Goal: Task Accomplishment & Management: Manage account settings

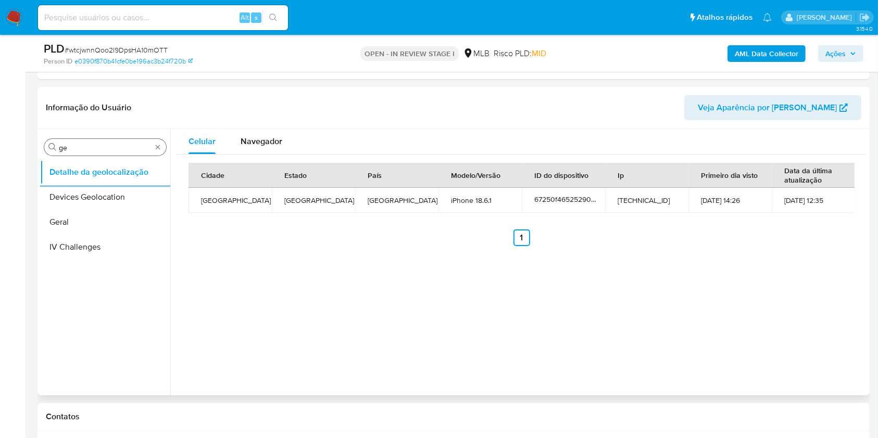
click at [115, 149] on input "ge" at bounding box center [105, 147] width 93 height 9
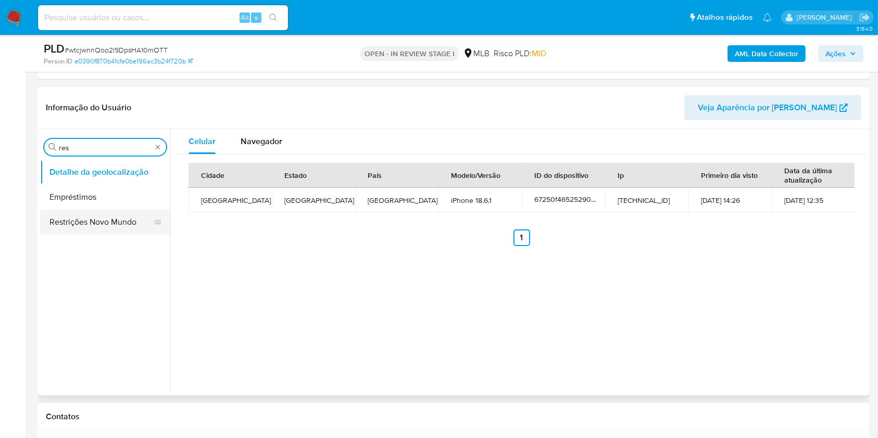
type input "res"
click at [82, 218] on button "Restrições Novo Mundo" at bounding box center [101, 222] width 122 height 25
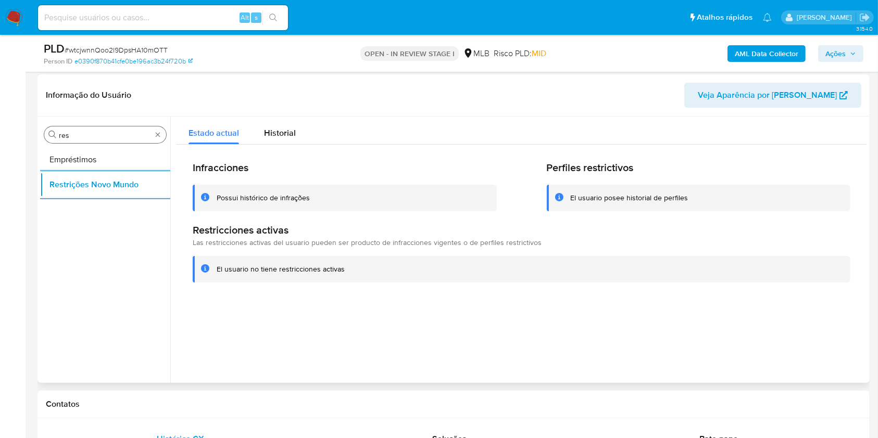
click at [105, 133] on input "res" at bounding box center [105, 135] width 93 height 9
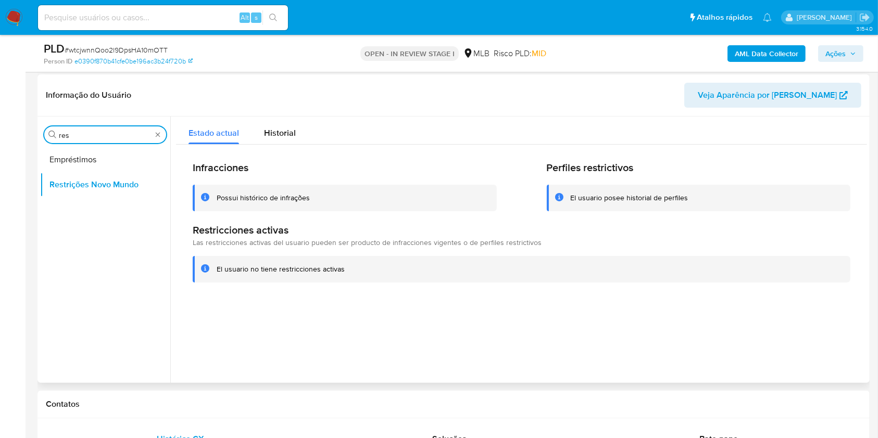
click at [105, 133] on input "res" at bounding box center [105, 135] width 93 height 9
type input "po"
click at [86, 157] on button "Dispositivos Point" at bounding box center [105, 159] width 130 height 25
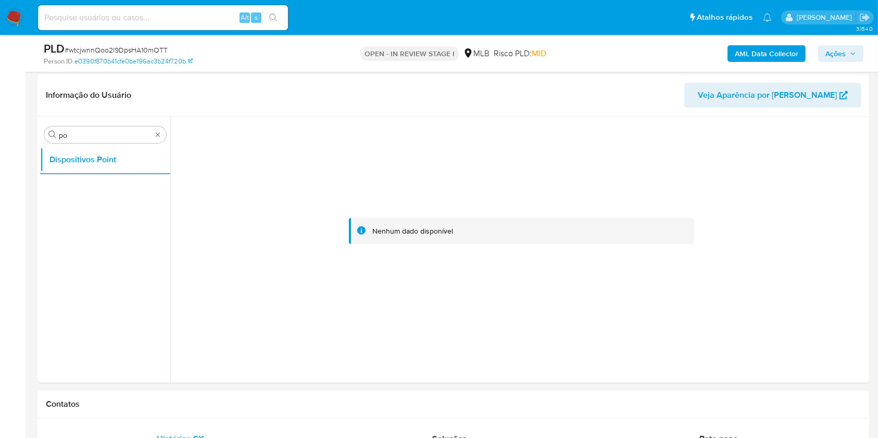
click at [757, 58] on b "AML Data Collector" at bounding box center [767, 53] width 64 height 17
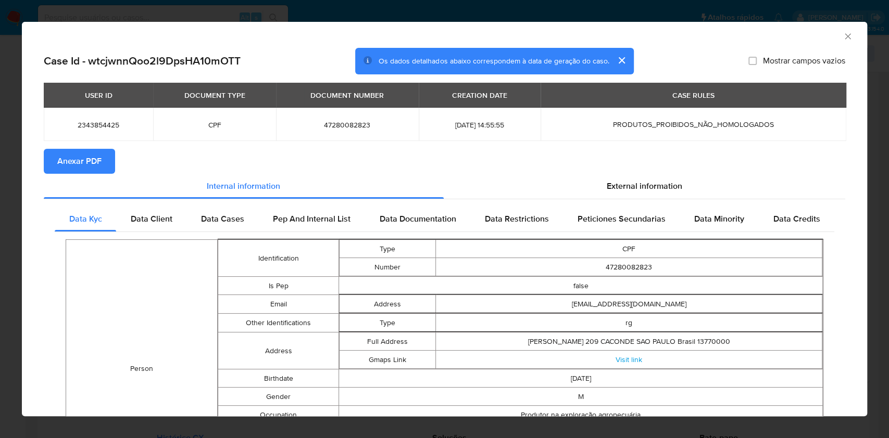
click at [55, 160] on button "Anexar PDF" at bounding box center [79, 161] width 71 height 25
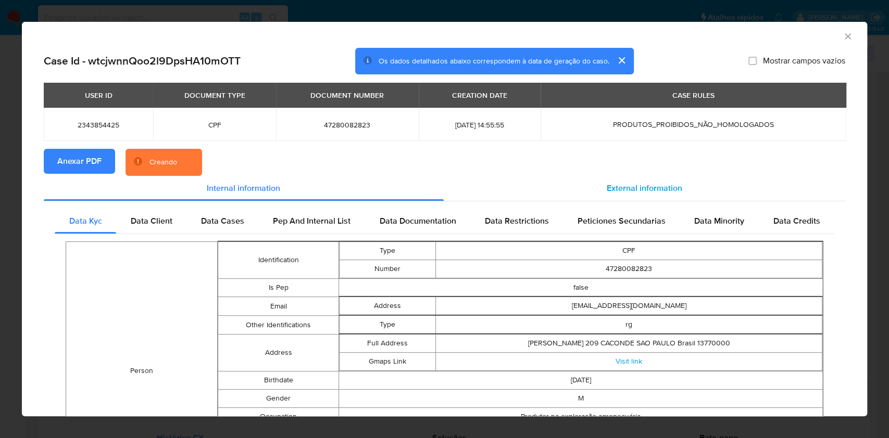
click at [662, 192] on span "External information" at bounding box center [644, 188] width 75 height 12
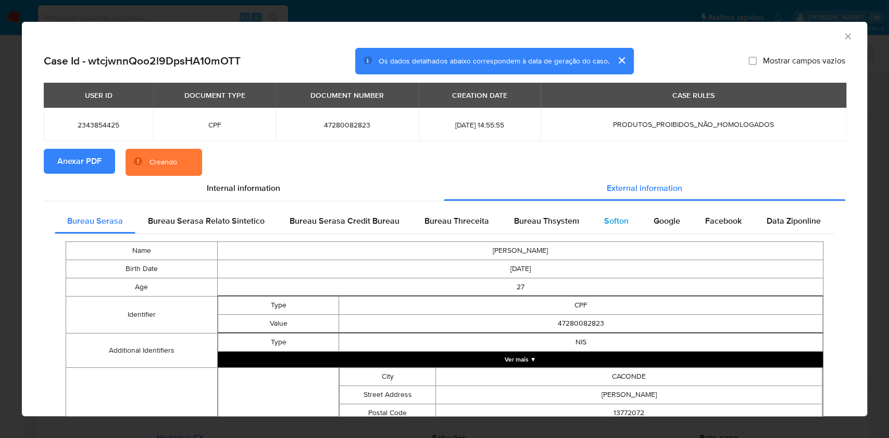
click at [608, 220] on span "Softon" at bounding box center [616, 221] width 24 height 12
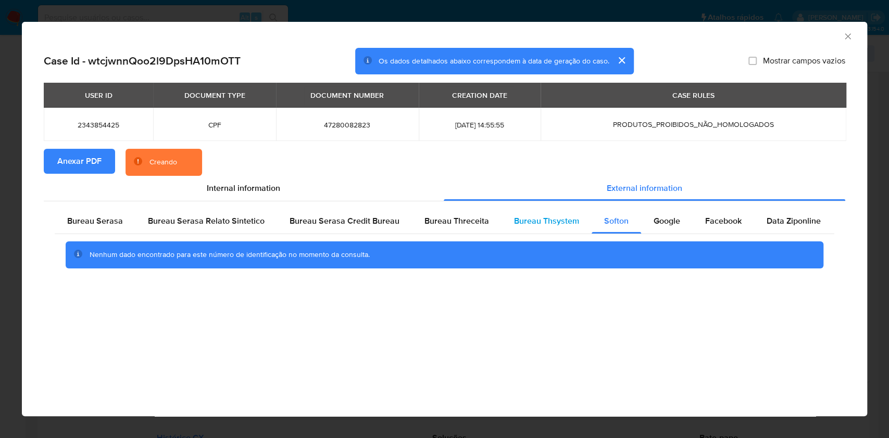
click at [501, 225] on div "Bureau Thsystem" at bounding box center [546, 221] width 90 height 25
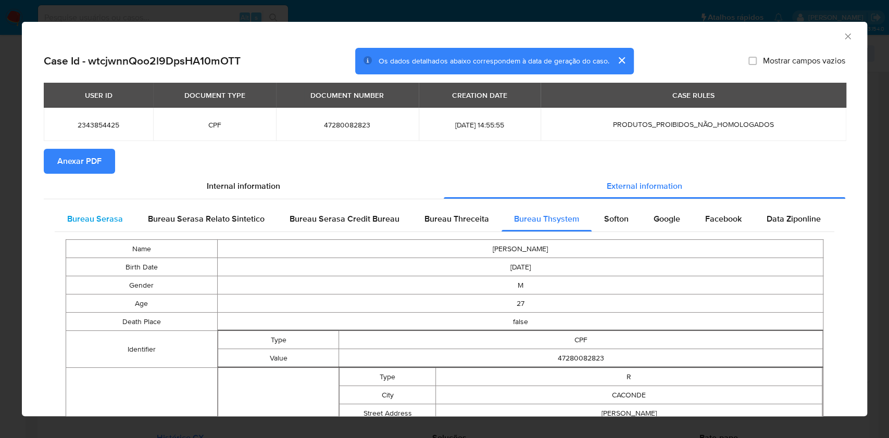
click at [97, 218] on span "Bureau Serasa" at bounding box center [95, 219] width 56 height 12
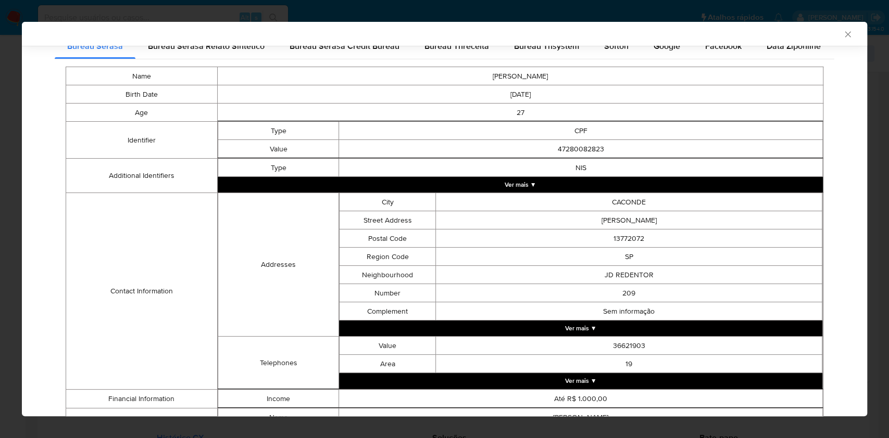
scroll to position [235, 0]
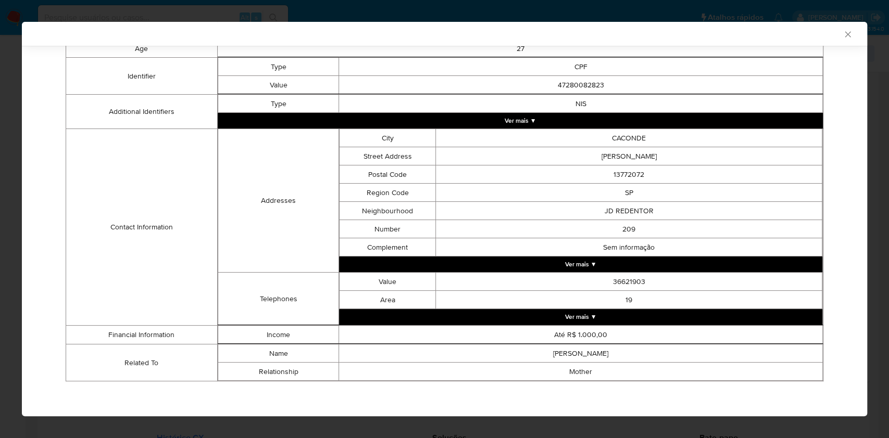
click at [12, 181] on div "AML Data Collector Case Id - wtcjwnnQoo2l9DpsHA10mOTT Os dados detalhados abaix…" at bounding box center [444, 219] width 889 height 438
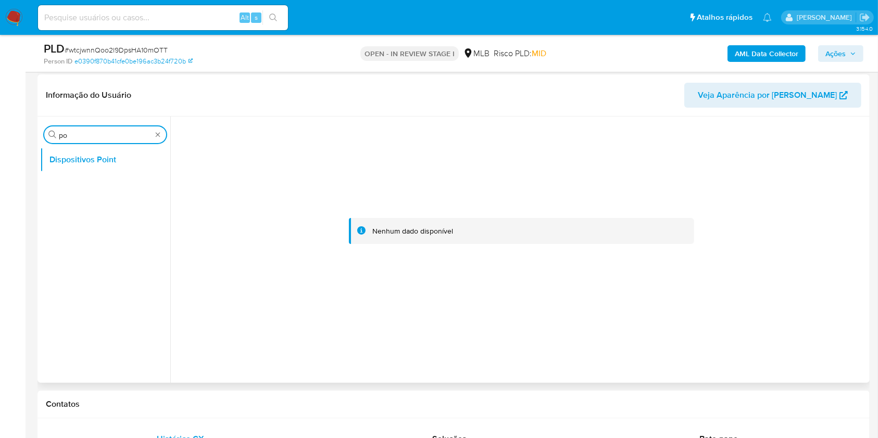
click at [68, 133] on input "po" at bounding box center [105, 135] width 93 height 9
click at [71, 170] on button "Dispositivos Point" at bounding box center [101, 159] width 122 height 25
click at [75, 179] on button "KYC" at bounding box center [105, 184] width 130 height 25
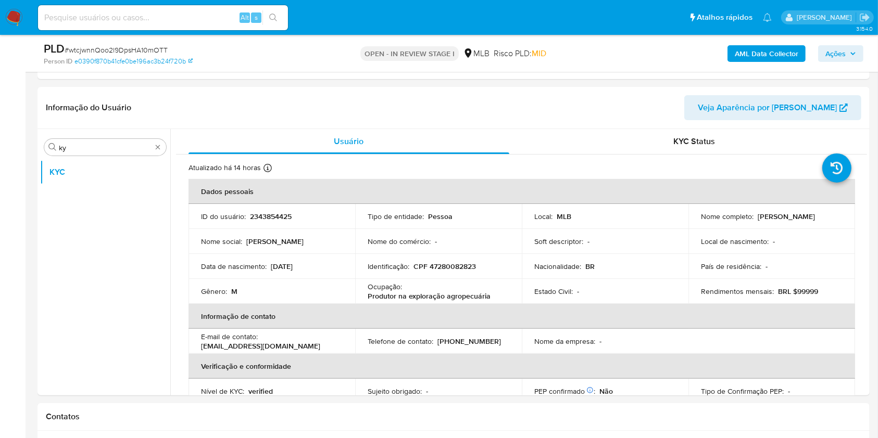
click at [770, 49] on b "AML Data Collector" at bounding box center [767, 53] width 64 height 17
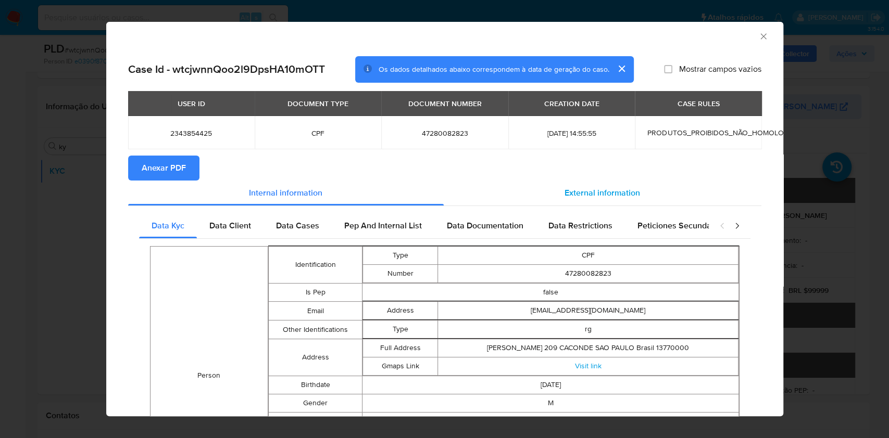
click at [602, 186] on div "External information" at bounding box center [603, 193] width 318 height 25
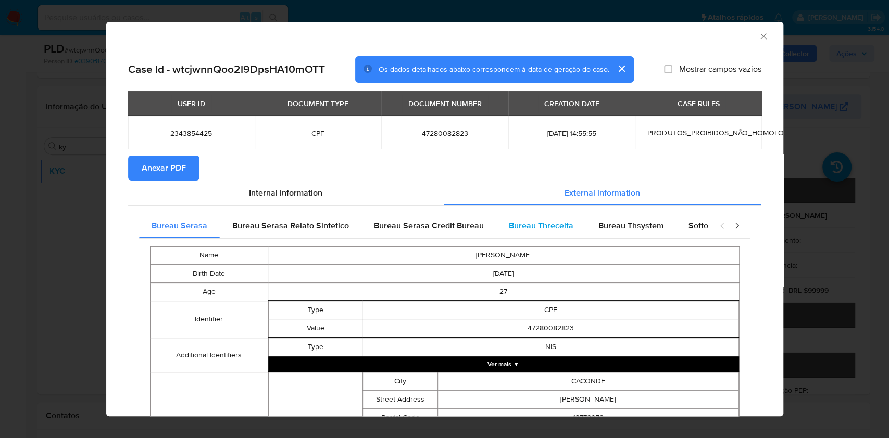
click at [573, 231] on div "Bureau Threceita" at bounding box center [541, 225] width 90 height 25
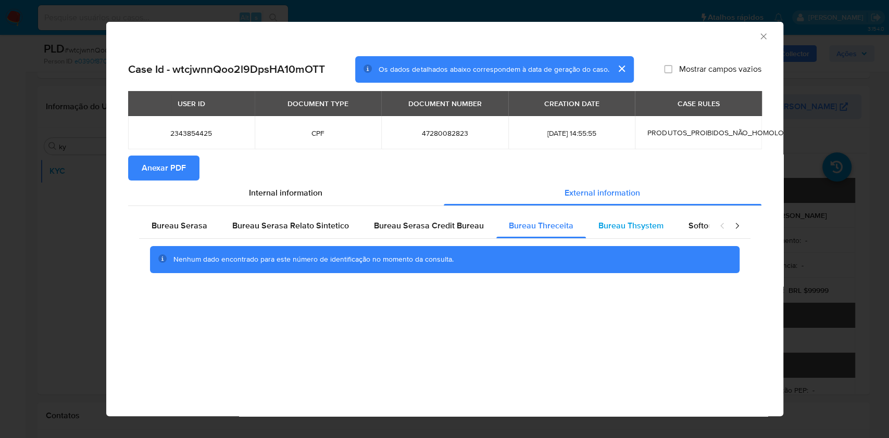
click at [636, 225] on span "Bureau Thsystem" at bounding box center [630, 226] width 65 height 12
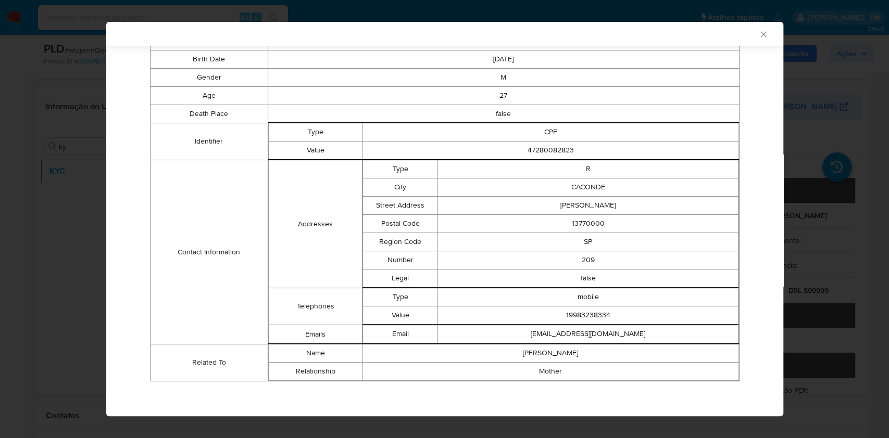
scroll to position [0, 0]
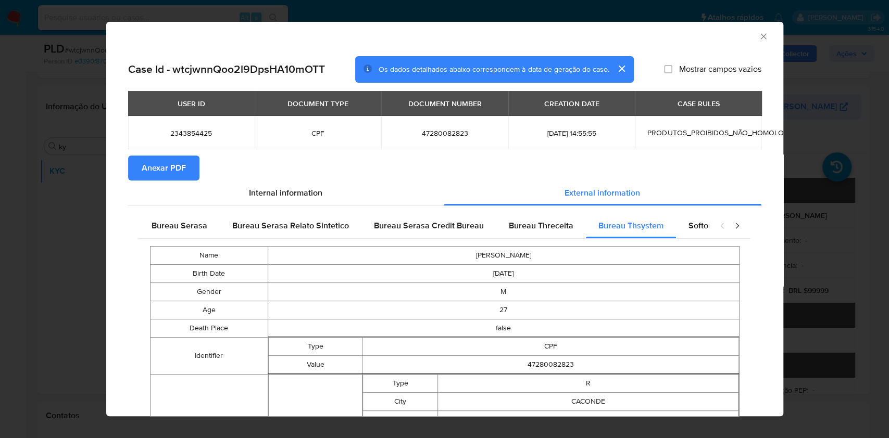
click at [196, 220] on span "Bureau Serasa" at bounding box center [180, 226] width 56 height 12
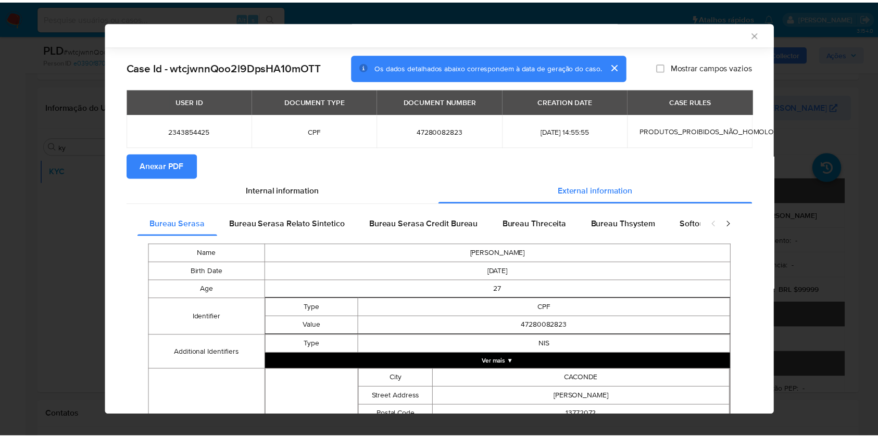
scroll to position [242, 0]
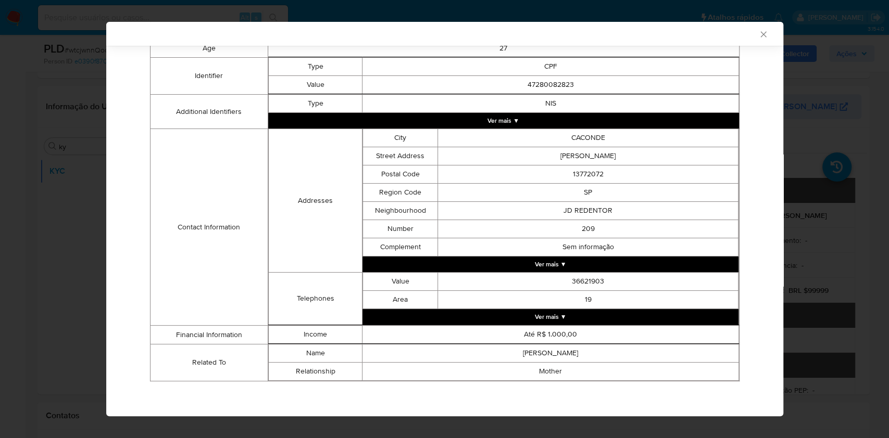
click at [557, 334] on td "Até R$ 1.000,00" at bounding box center [550, 335] width 376 height 18
copy td "1.000,00"
click at [48, 207] on div "AML Data Collector Case Id - wtcjwnnQoo2l9DpsHA10mOTT Os dados detalhados abaix…" at bounding box center [444, 219] width 889 height 438
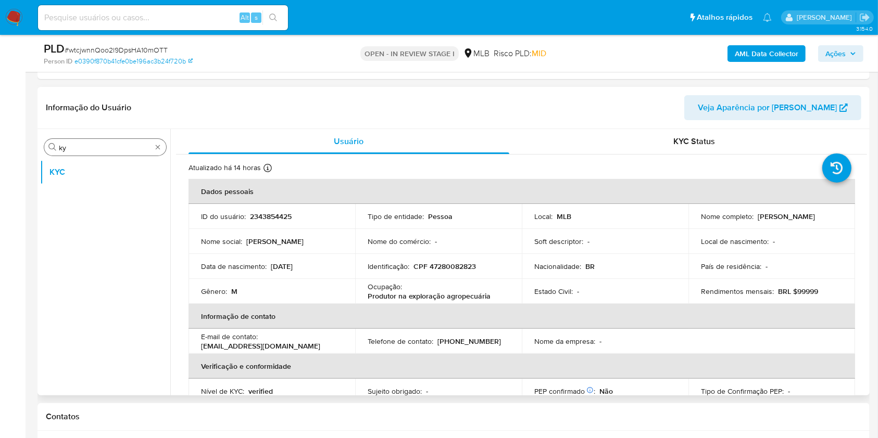
click at [82, 149] on input "ky" at bounding box center [105, 147] width 93 height 9
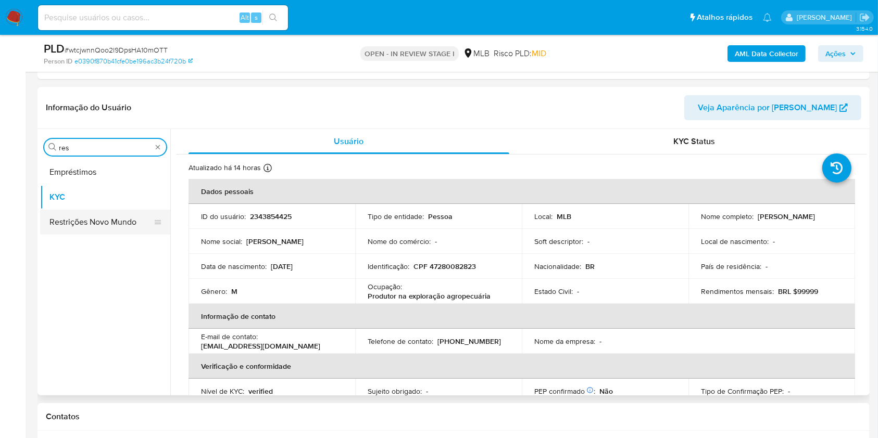
type input "res"
click at [75, 223] on button "Restrições Novo Mundo" at bounding box center [105, 222] width 130 height 25
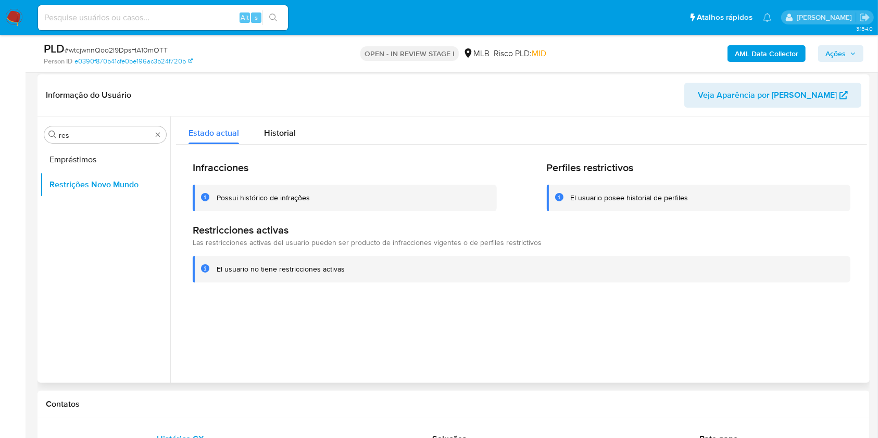
click at [271, 114] on div "Informação do Usuário Veja Aparência por Pessoa" at bounding box center [453, 95] width 832 height 42
click at [275, 117] on div "Historial" at bounding box center [280, 131] width 32 height 28
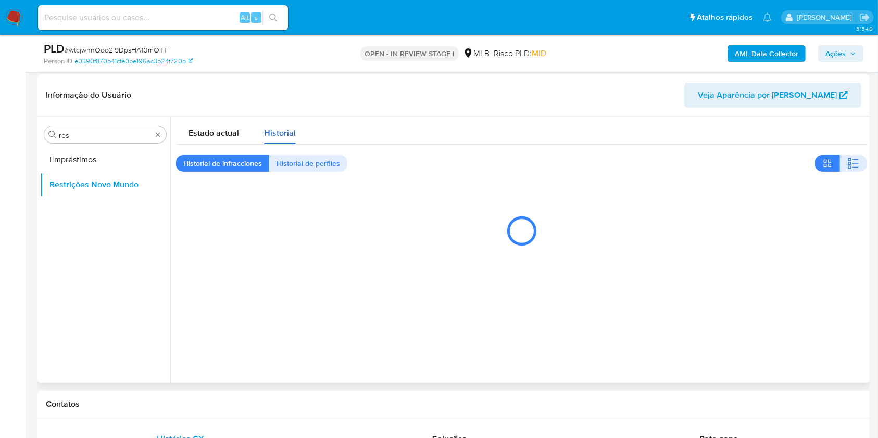
click at [291, 127] on span "Historial" at bounding box center [280, 133] width 32 height 12
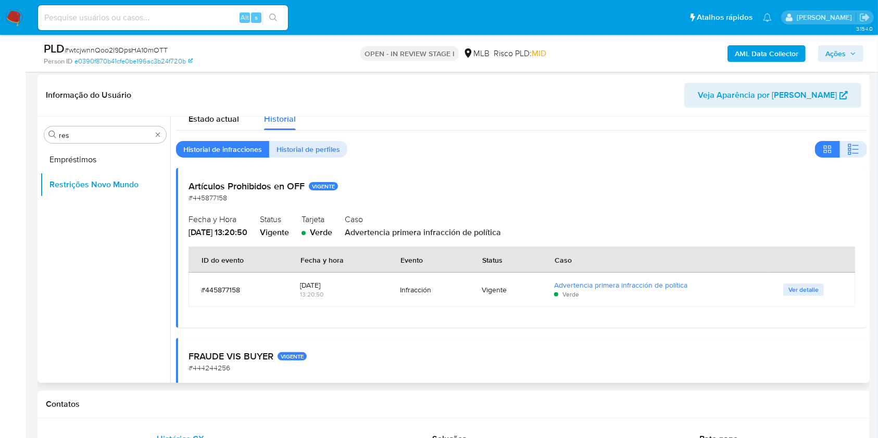
scroll to position [0, 0]
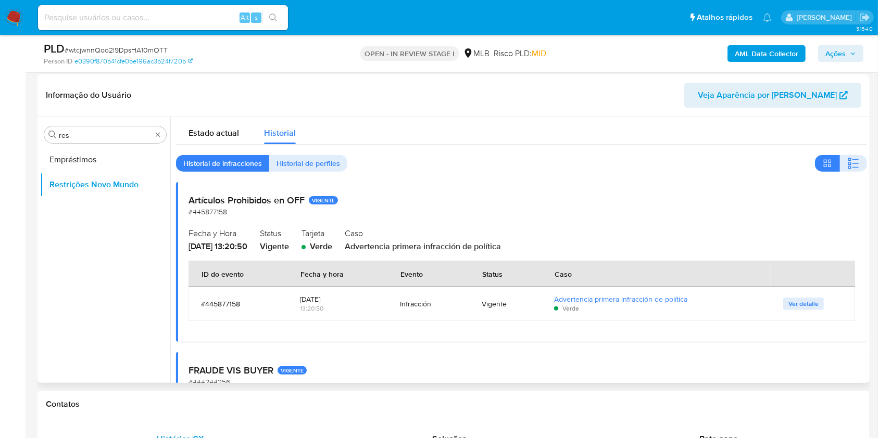
click at [802, 293] on td "Ver detalle" at bounding box center [813, 304] width 84 height 34
click at [803, 297] on td "Ver detalle" at bounding box center [813, 304] width 84 height 34
click at [805, 299] on span "Ver detalle" at bounding box center [803, 304] width 30 height 10
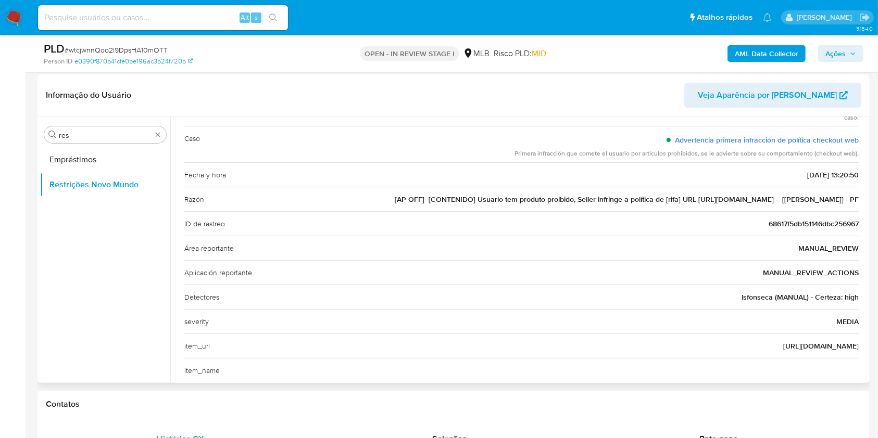
scroll to position [108, 0]
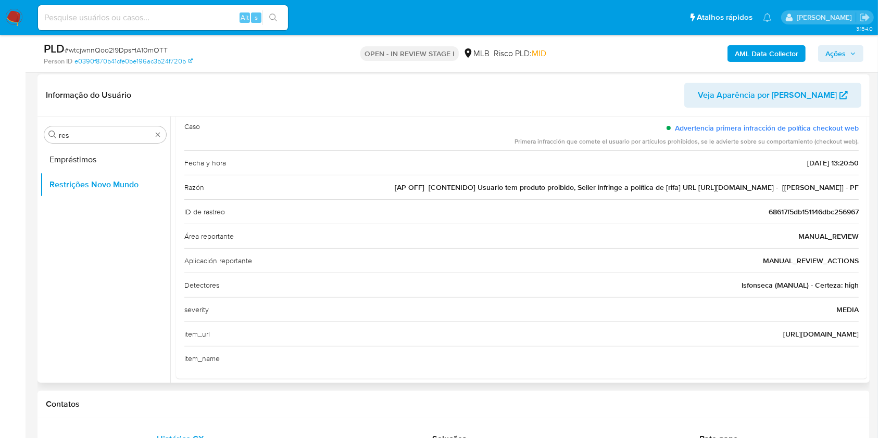
drag, startPoint x: 748, startPoint y: 373, endPoint x: 859, endPoint y: 331, distance: 118.0
click at [859, 331] on div "Casuística Artículos Prohibidos en OFF Es el listado de productos y servicios c…" at bounding box center [521, 220] width 691 height 318
click at [80, 135] on input "res" at bounding box center [105, 135] width 93 height 9
click at [80, 134] on input "res" at bounding box center [105, 135] width 93 height 9
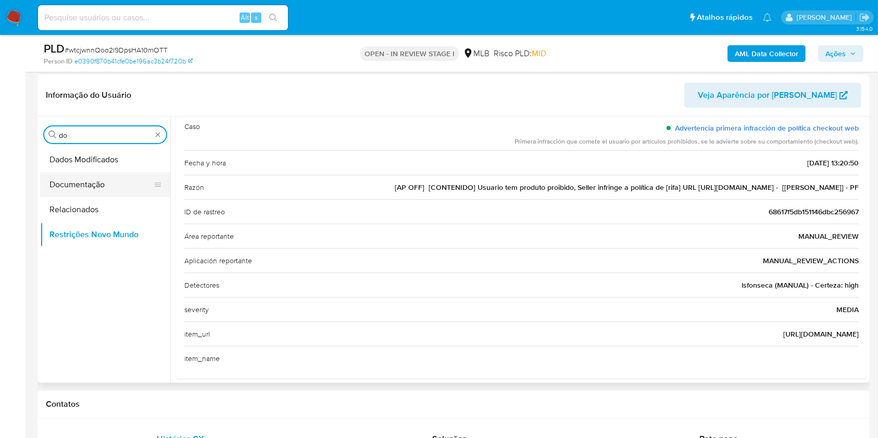
type input "do"
click at [76, 180] on button "Documentação" at bounding box center [101, 184] width 122 height 25
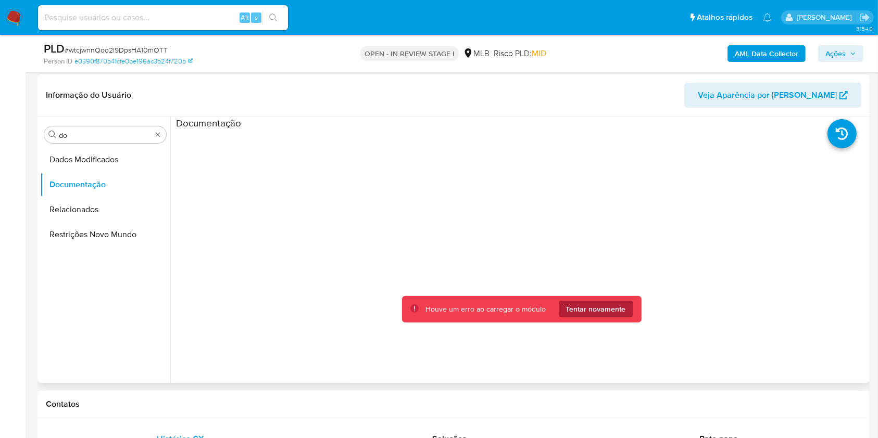
click at [596, 309] on span "Tentar novamente" at bounding box center [596, 309] width 60 height 17
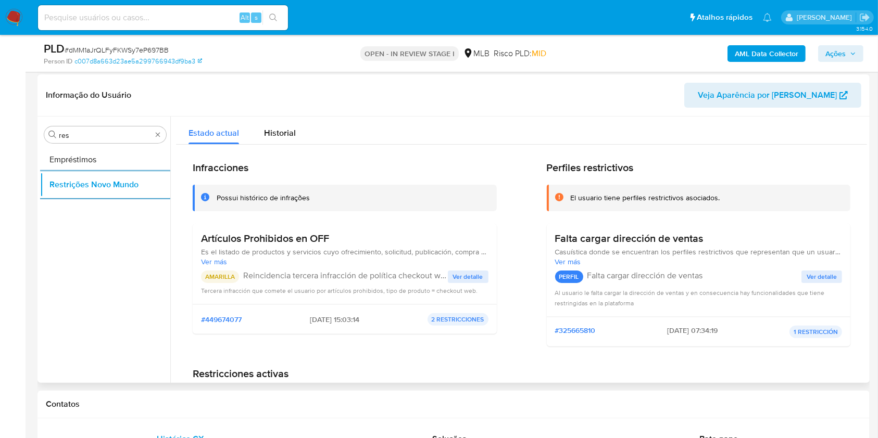
click at [247, 237] on h3 "Artículos Prohibidos en OFF" at bounding box center [344, 238] width 287 height 13
click at [373, 277] on p "Reincidencia tercera infracción de política checkout web" at bounding box center [345, 276] width 205 height 10
click at [373, 279] on p "Reincidencia tercera infracción de política checkout web" at bounding box center [345, 276] width 205 height 10
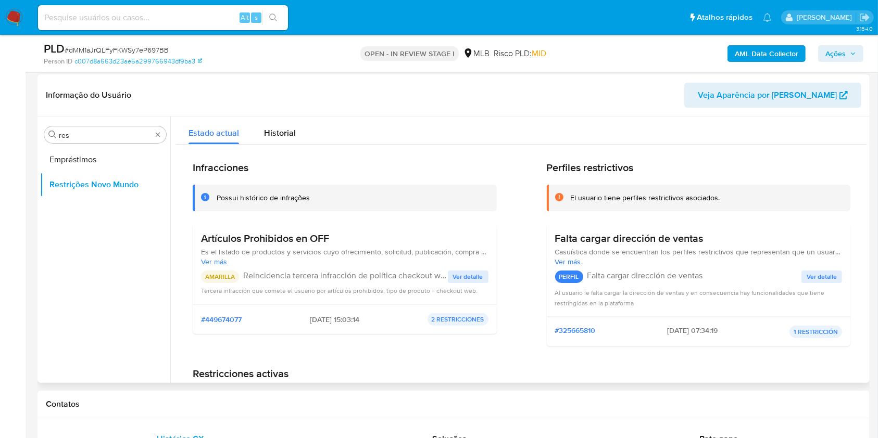
click at [373, 279] on p "Reincidencia tercera infracción de política checkout web" at bounding box center [345, 276] width 205 height 10
click at [370, 275] on p "Reincidencia tercera infracción de política checkout web" at bounding box center [345, 276] width 205 height 10
click at [463, 276] on span "Ver detalle" at bounding box center [468, 277] width 30 height 10
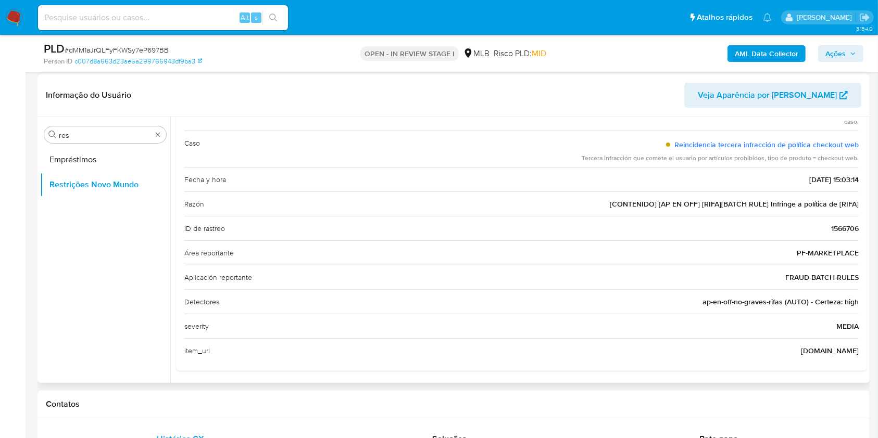
scroll to position [96, 0]
drag, startPoint x: 513, startPoint y: 95, endPoint x: 523, endPoint y: 188, distance: 94.2
click at [513, 95] on header "Informação do Usuário Veja Aparência por Pessoa" at bounding box center [453, 95] width 815 height 25
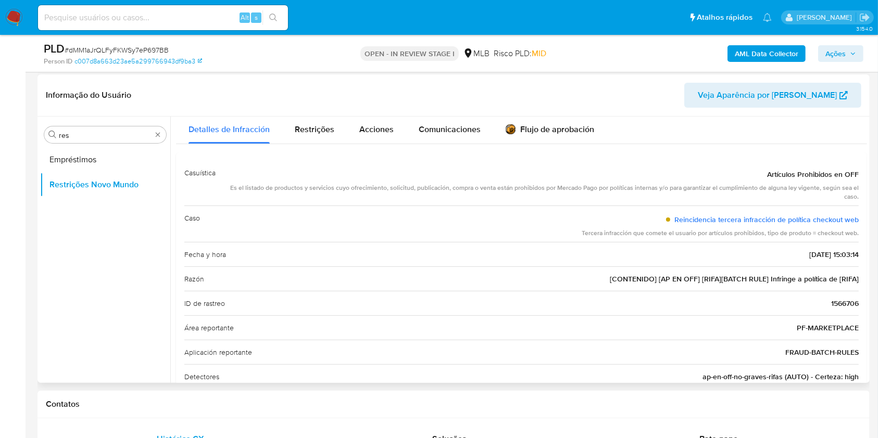
scroll to position [0, 0]
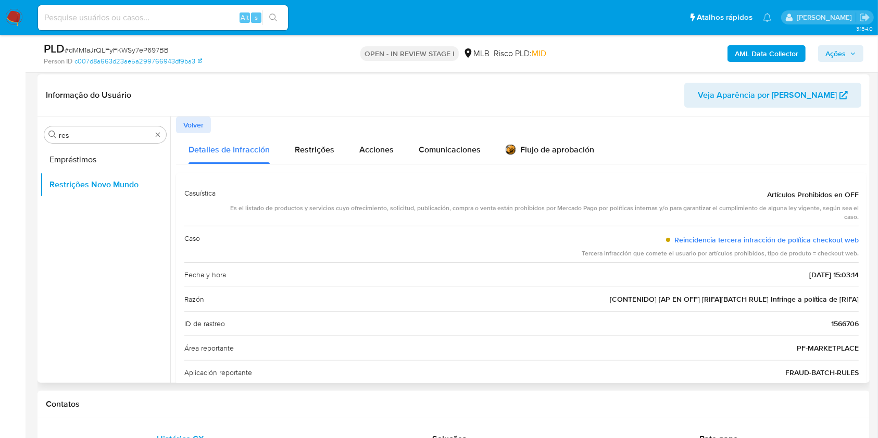
click at [199, 128] on span "Volver" at bounding box center [193, 125] width 20 height 15
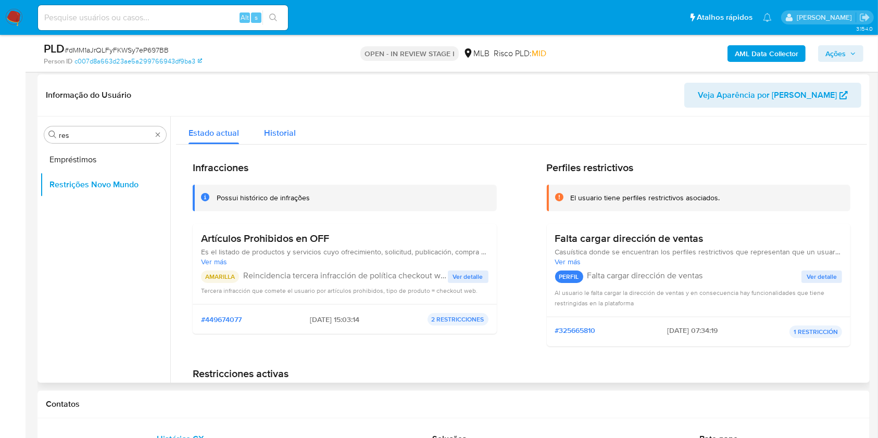
click at [284, 119] on div "Historial" at bounding box center [280, 131] width 32 height 28
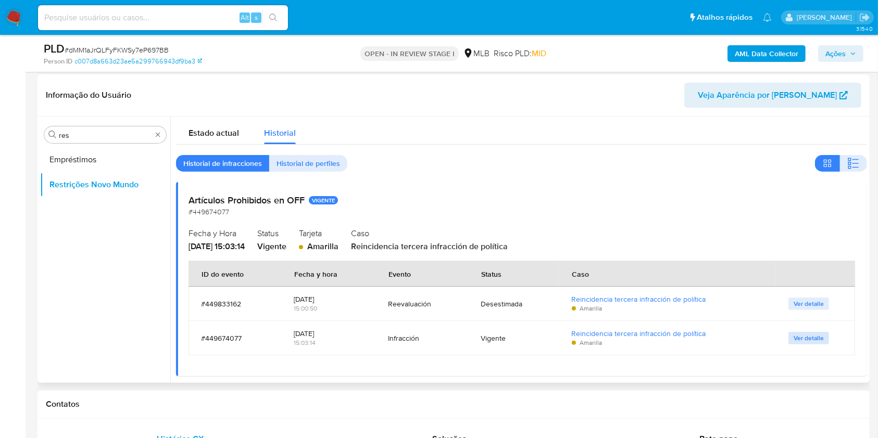
click at [815, 337] on span "Ver detalle" at bounding box center [808, 338] width 30 height 10
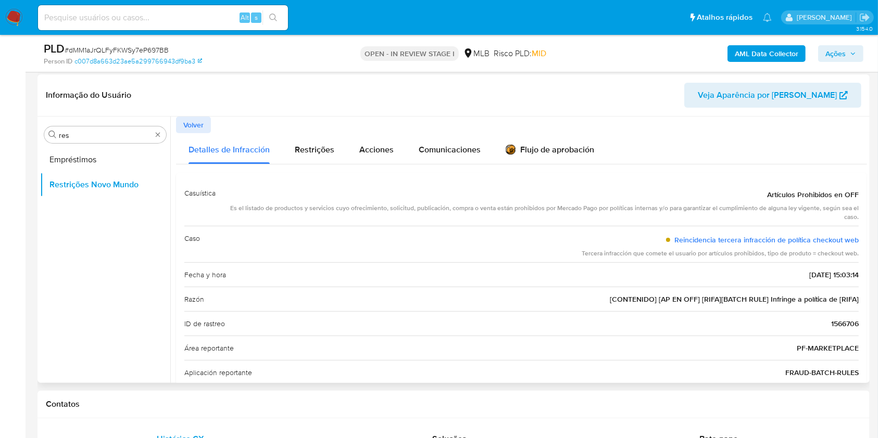
click at [188, 122] on span "Volver" at bounding box center [193, 125] width 20 height 15
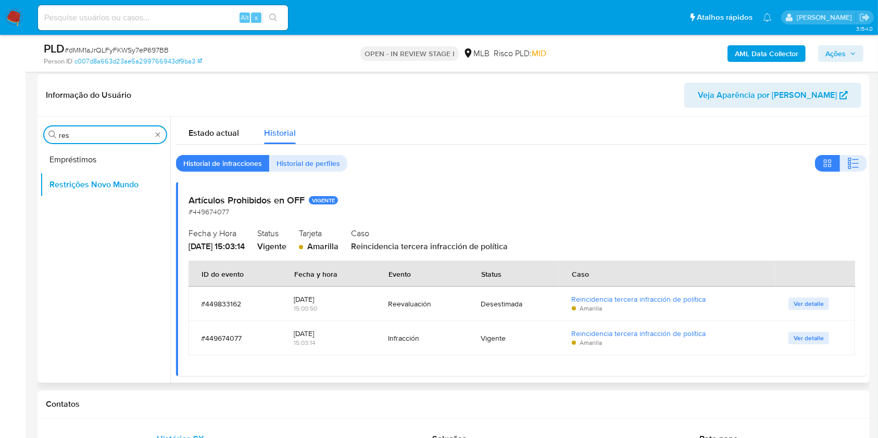
click at [93, 136] on input "res" at bounding box center [105, 135] width 93 height 9
click at [92, 136] on input "res" at bounding box center [105, 135] width 93 height 9
type input "po"
click at [87, 164] on button "Dispositivos Point" at bounding box center [101, 159] width 122 height 25
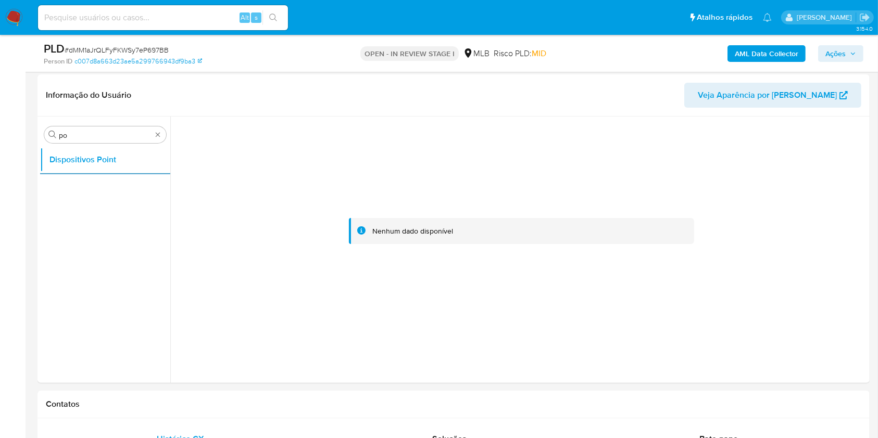
click at [762, 59] on b "AML Data Collector" at bounding box center [767, 53] width 64 height 17
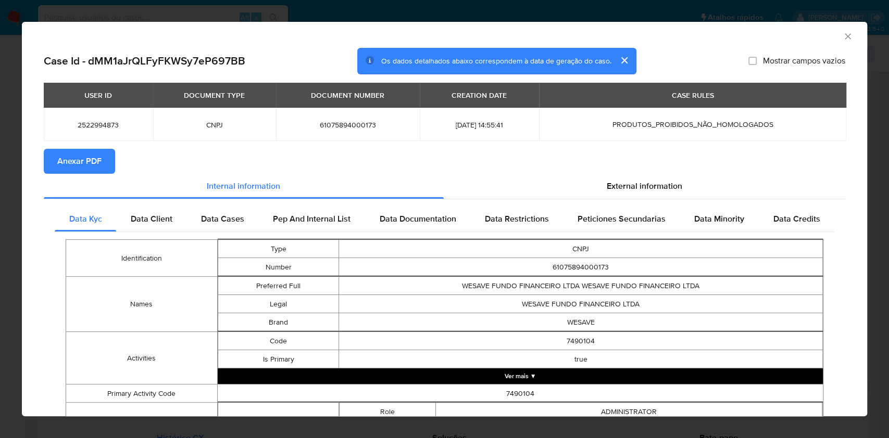
drag, startPoint x: 75, startPoint y: 160, endPoint x: 477, endPoint y: 137, distance: 403.1
click at [75, 160] on span "Anexar PDF" at bounding box center [79, 161] width 44 height 23
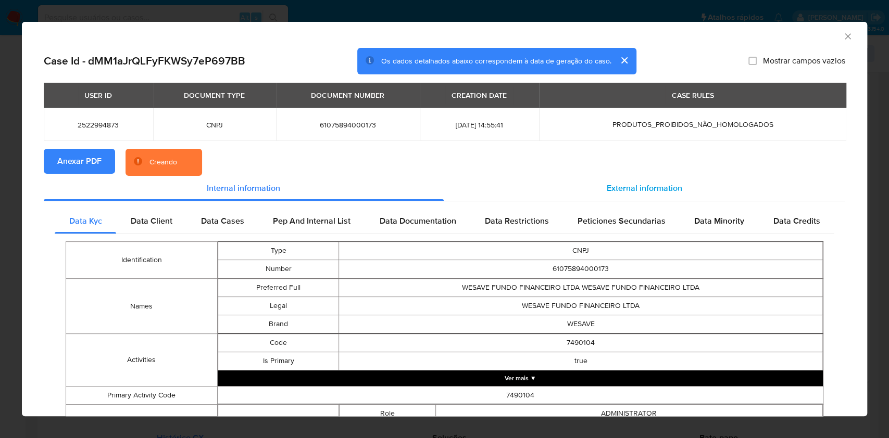
click at [623, 190] on span "External information" at bounding box center [644, 188] width 75 height 12
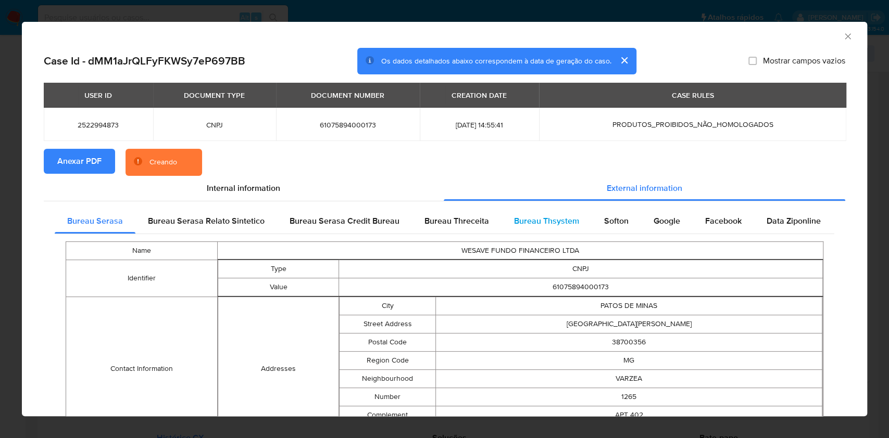
click at [561, 230] on div "Bureau Thsystem" at bounding box center [546, 221] width 90 height 25
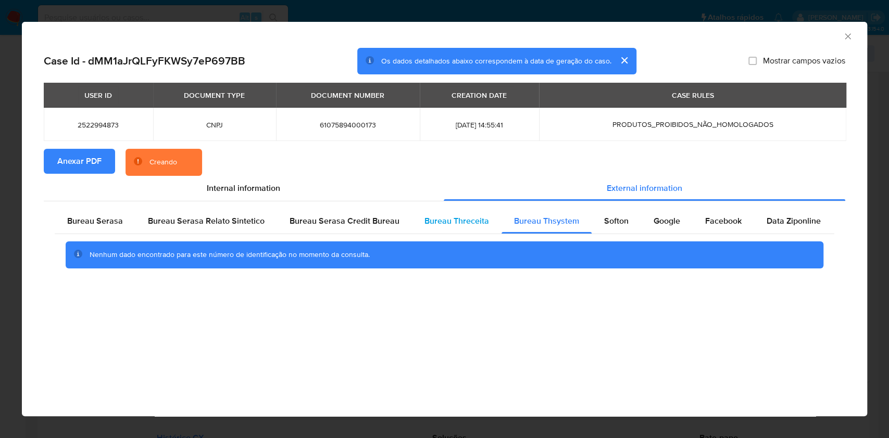
click at [447, 225] on span "Bureau Threceita" at bounding box center [456, 221] width 65 height 12
click at [516, 224] on span "Bureau Thsystem" at bounding box center [546, 221] width 65 height 12
click at [361, 219] on span "Bureau Serasa Credit Bureau" at bounding box center [344, 221] width 110 height 12
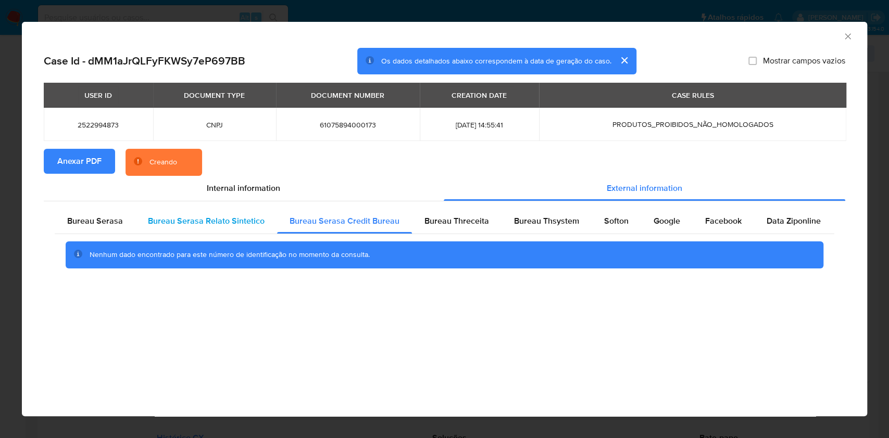
drag, startPoint x: 115, startPoint y: 219, endPoint x: 139, endPoint y: 225, distance: 25.1
click at [114, 219] on span "Bureau Serasa" at bounding box center [95, 221] width 56 height 12
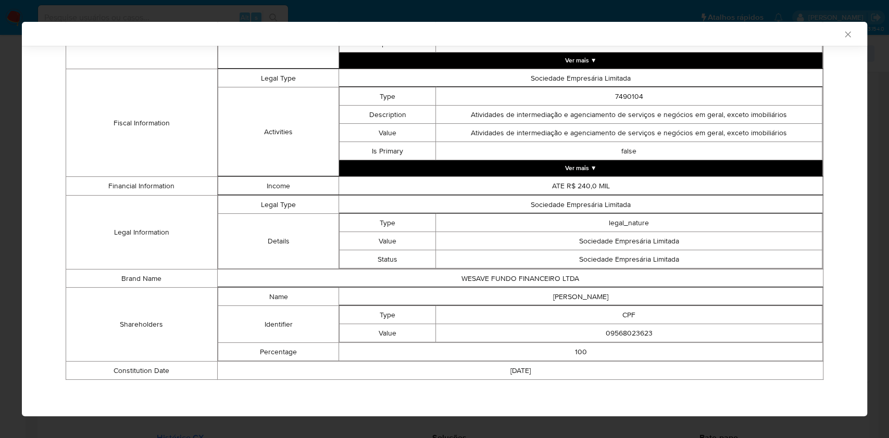
scroll to position [367, 0]
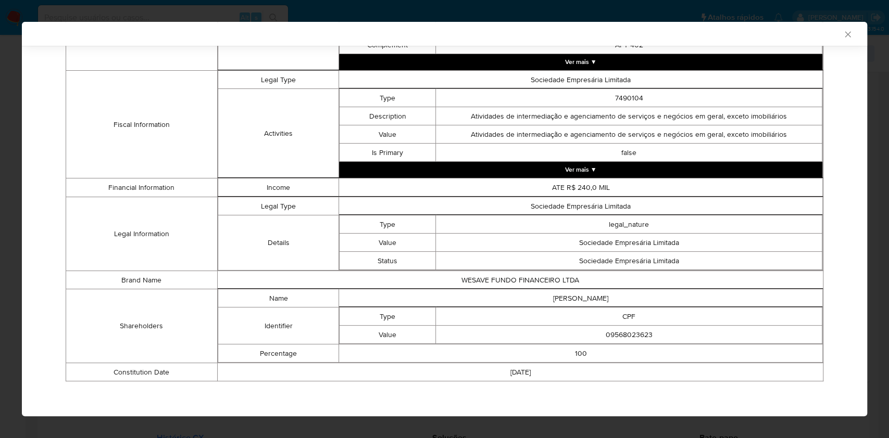
click at [11, 168] on div "AML Data Collector Case Id - dMM1aJrQLFyFKWSy7eP697BB Os dados detalhados abaix…" at bounding box center [444, 219] width 889 height 438
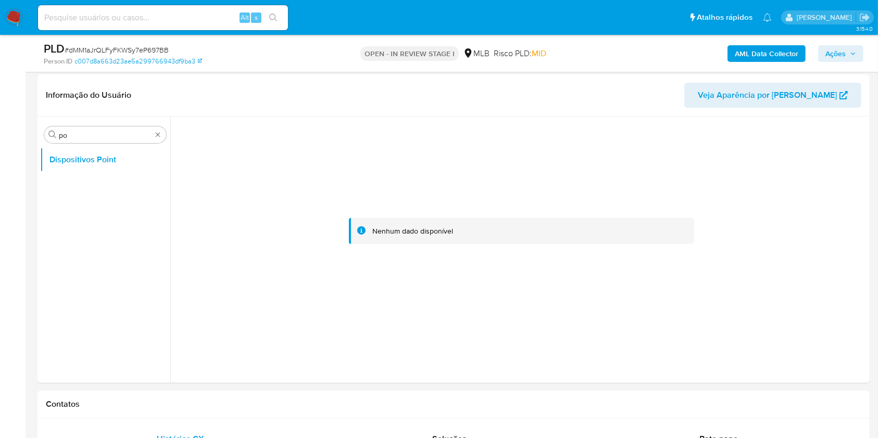
click at [166, 138] on div "Procurar po" at bounding box center [105, 135] width 122 height 17
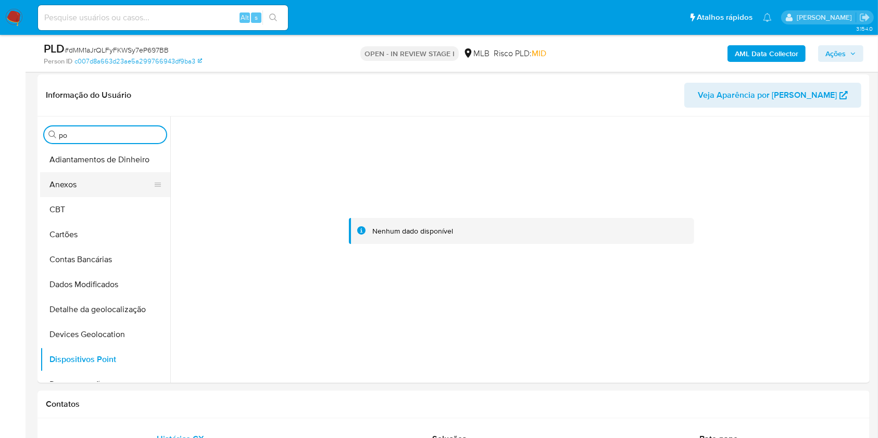
click at [86, 192] on button "Anexos" at bounding box center [101, 184] width 122 height 25
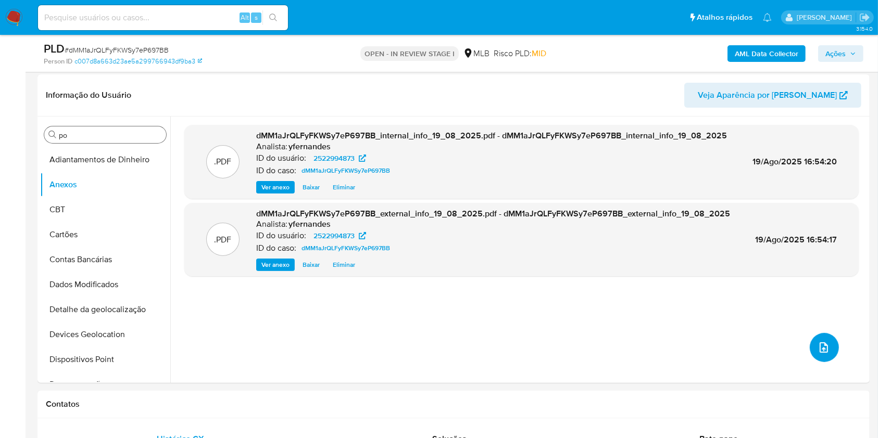
click at [819, 344] on icon "upload-file" at bounding box center [823, 348] width 12 height 12
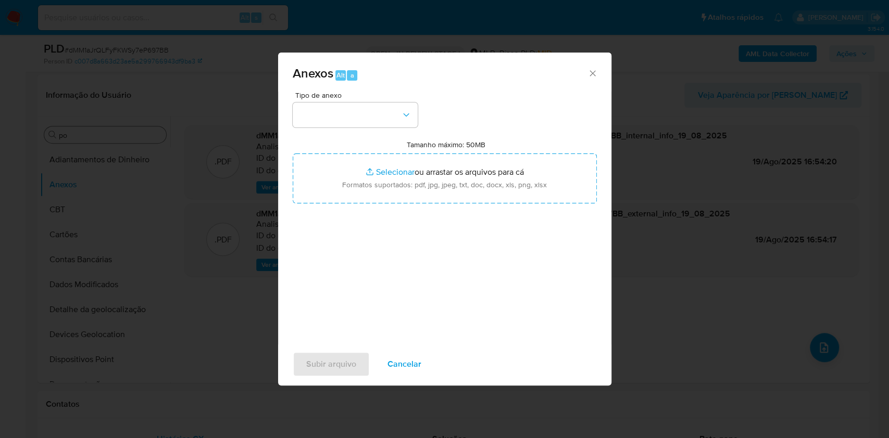
click at [376, 90] on div "Anexos Alt a" at bounding box center [444, 72] width 333 height 39
click at [362, 123] on button "button" at bounding box center [355, 115] width 125 height 25
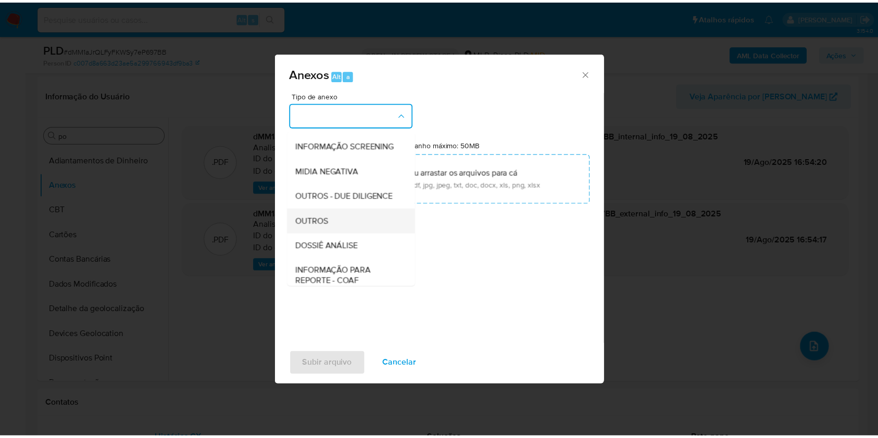
scroll to position [160, 0]
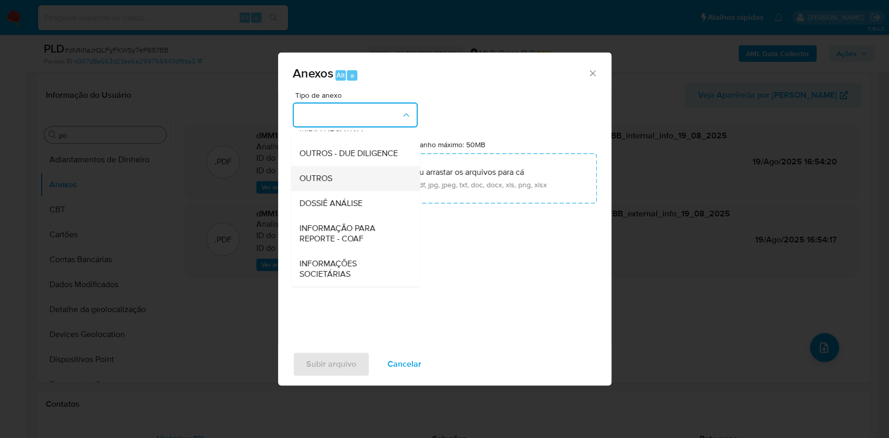
click at [323, 179] on span "OUTROS" at bounding box center [315, 178] width 33 height 10
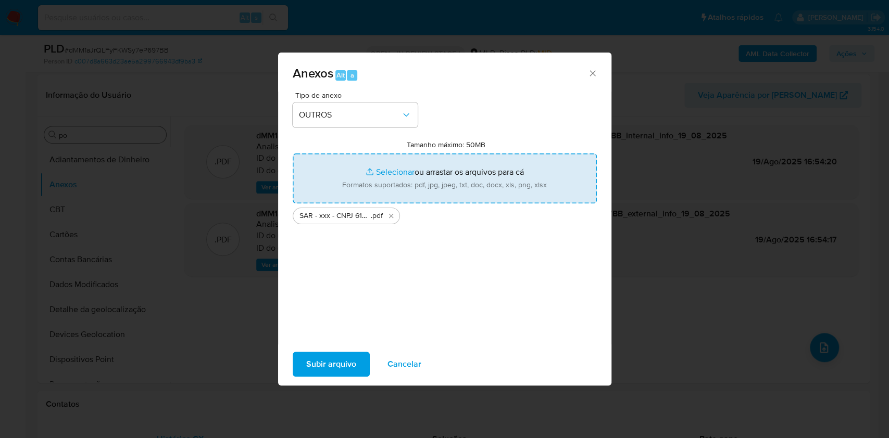
type input "C:\fakepath\Mulan 2522994873_2025_08_19_08_47_23.xlsx"
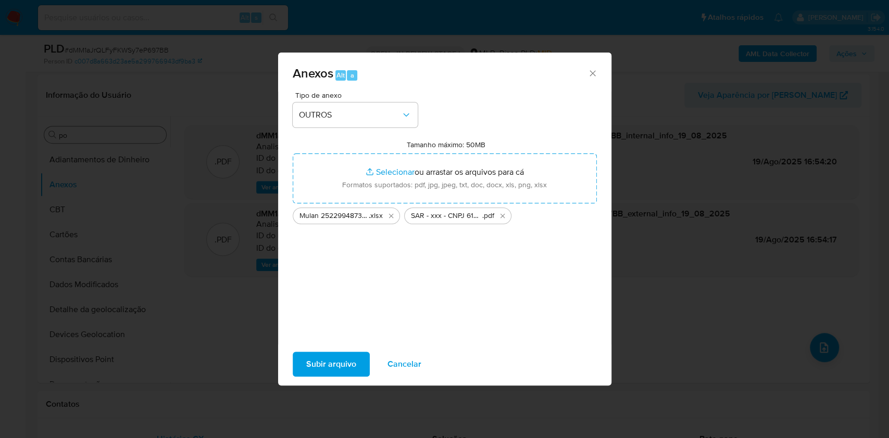
click at [320, 360] on span "Subir arquivo" at bounding box center [331, 364] width 50 height 23
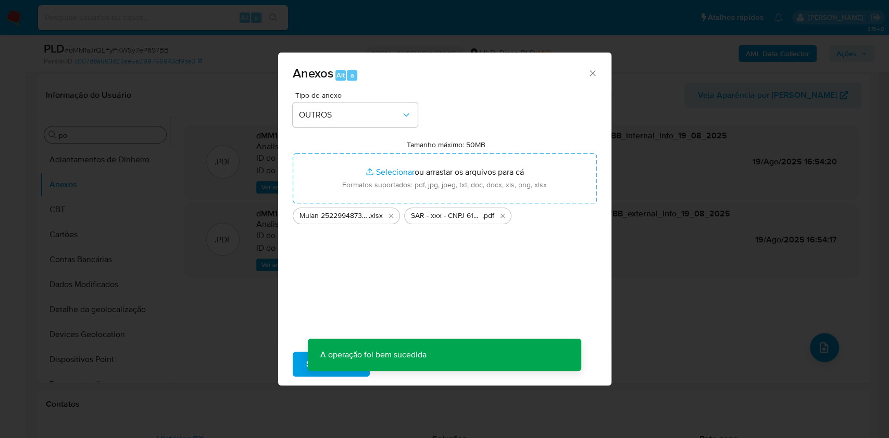
click at [95, 201] on div "Anexos Alt a Tipo de anexo OUTROS Tamanho máximo: 50MB Selecionar arquivos Sele…" at bounding box center [444, 219] width 889 height 438
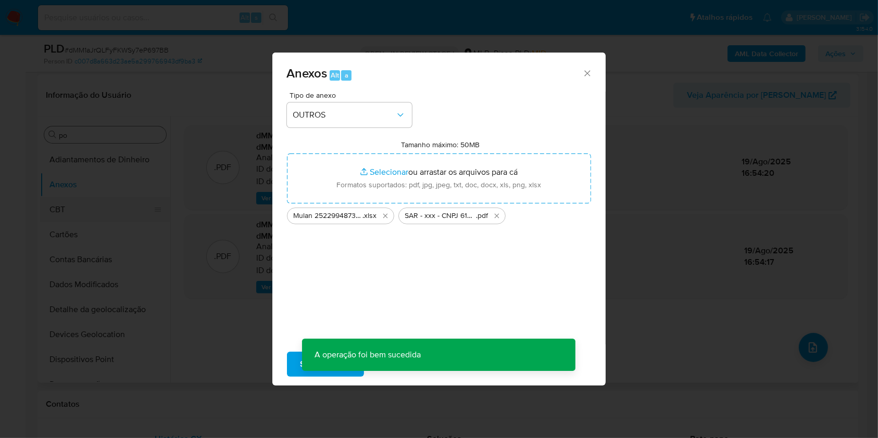
click at [92, 210] on button "CBT" at bounding box center [101, 209] width 122 height 25
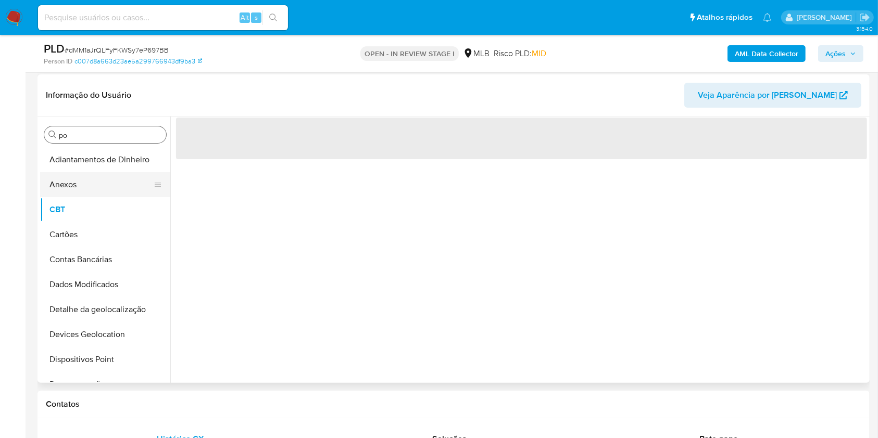
click at [87, 194] on button "Anexos" at bounding box center [101, 184] width 122 height 25
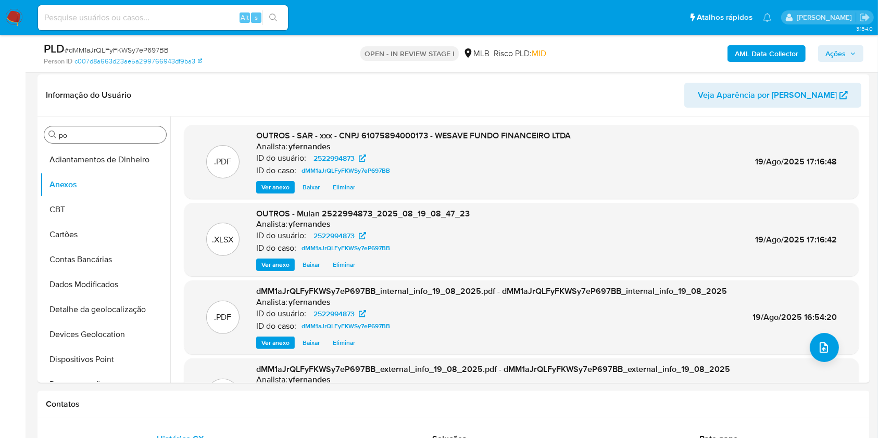
drag, startPoint x: 843, startPoint y: 53, endPoint x: 830, endPoint y: 60, distance: 15.1
click at [843, 54] on span "Ações" at bounding box center [835, 53] width 20 height 17
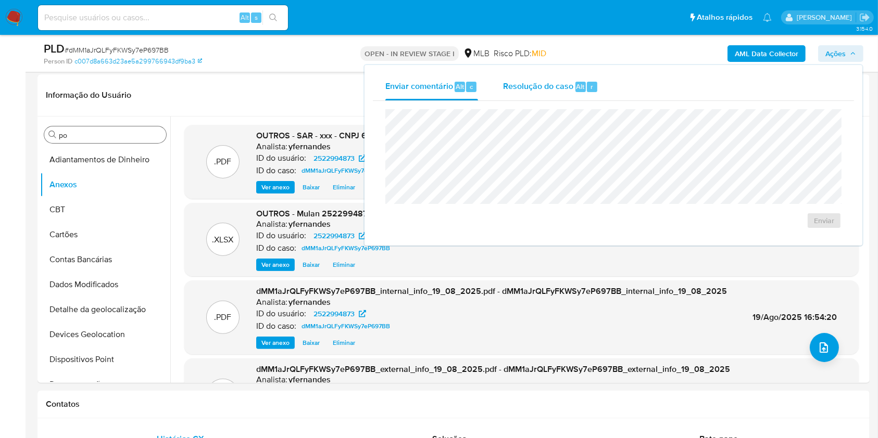
click at [532, 91] on span "Resolução do caso" at bounding box center [538, 86] width 70 height 12
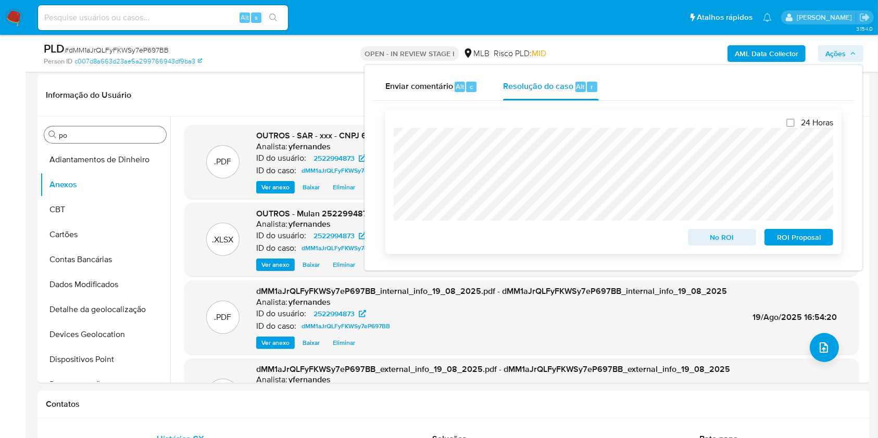
click at [805, 239] on span "ROI Proposal" at bounding box center [799, 237] width 54 height 15
